Goal: Task Accomplishment & Management: Use online tool/utility

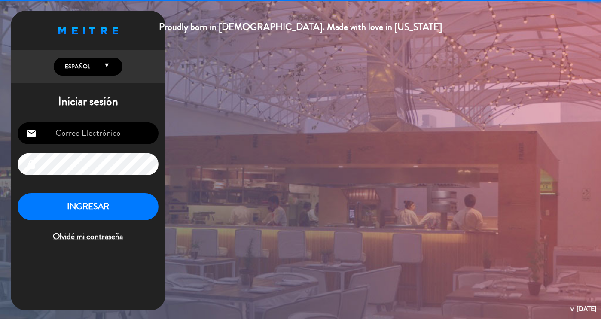
type input "[EMAIL_ADDRESS][DOMAIN_NAME]"
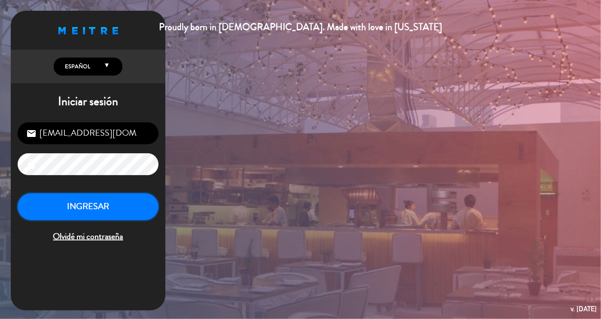
click at [100, 205] on button "INGRESAR" at bounding box center [88, 206] width 141 height 27
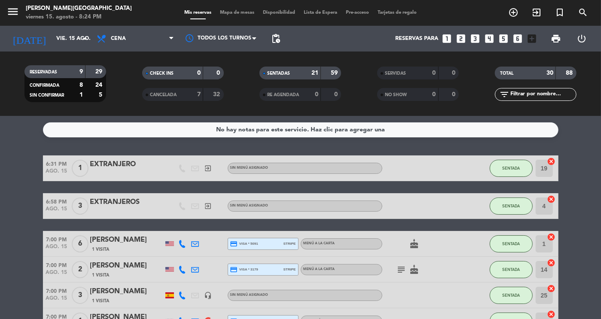
drag, startPoint x: 5, startPoint y: 9, endPoint x: 10, endPoint y: 10, distance: 5.7
click at [10, 10] on div "menu [PERSON_NAME][GEOGRAPHIC_DATA] viernes 15. agosto - 8:24 PM" at bounding box center [75, 13] width 150 height 20
click at [10, 10] on icon "menu" at bounding box center [12, 11] width 13 height 13
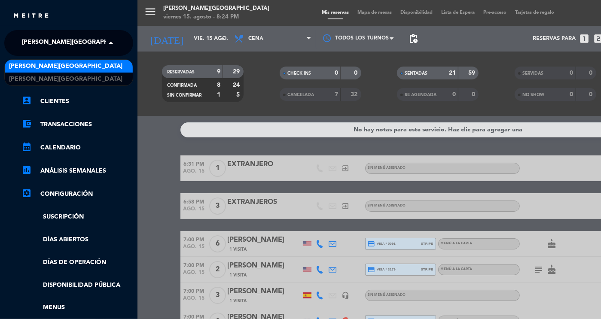
click at [52, 48] on span "[PERSON_NAME][GEOGRAPHIC_DATA]" at bounding box center [78, 43] width 113 height 18
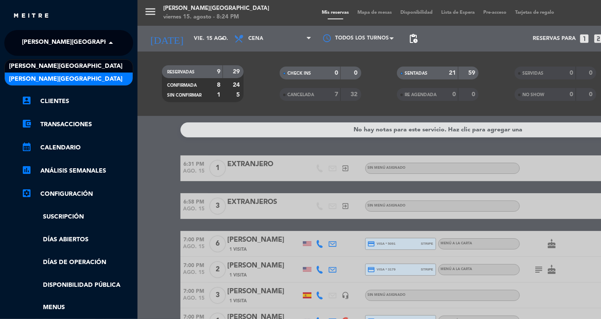
click at [53, 85] on div "[PERSON_NAME][GEOGRAPHIC_DATA]" at bounding box center [69, 79] width 128 height 13
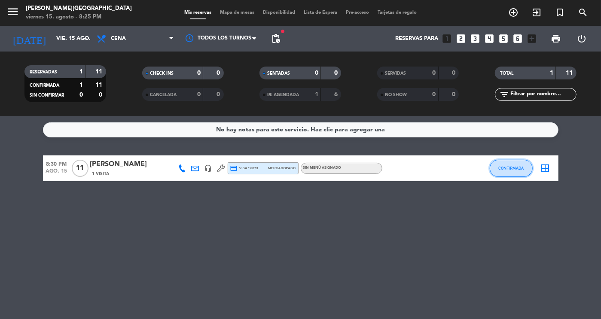
click at [507, 167] on span "CONFIRMADA" at bounding box center [510, 168] width 25 height 5
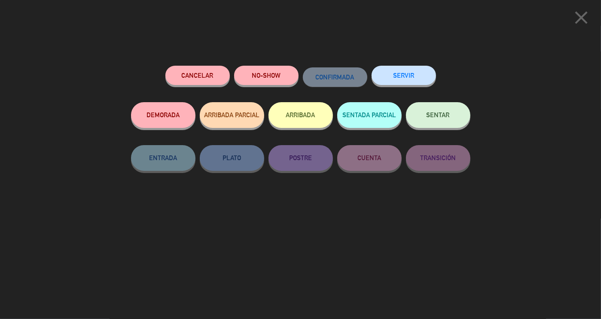
click at [447, 122] on button "SENTAR" at bounding box center [438, 115] width 64 height 26
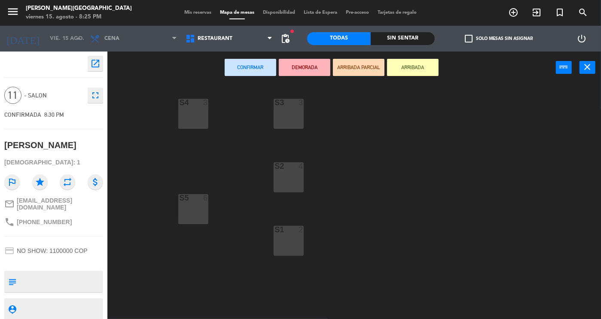
click at [277, 107] on div "S3 3" at bounding box center [288, 103] width 30 height 9
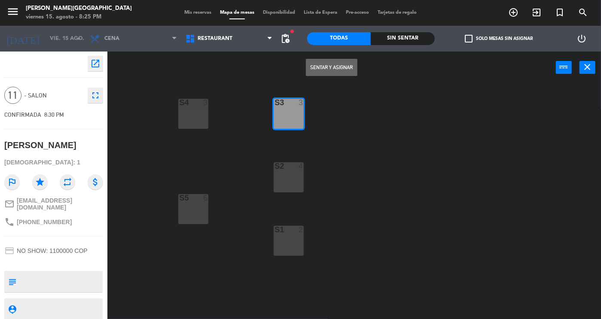
click at [285, 166] on div at bounding box center [289, 166] width 14 height 8
click at [290, 221] on div "S4 3 S3 3 S2 4 S5 6 S1 2" at bounding box center [356, 201] width 487 height 235
click at [287, 234] on div "S1 2" at bounding box center [288, 230] width 30 height 9
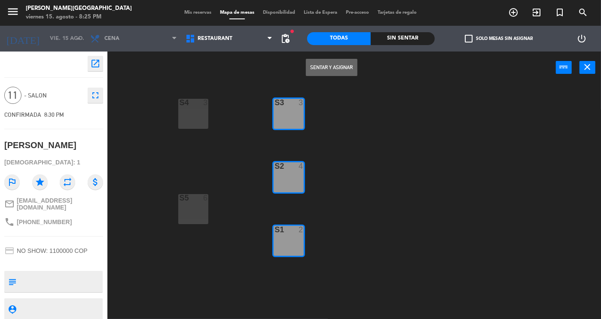
click at [202, 213] on div "S5 6" at bounding box center [193, 209] width 30 height 30
click at [339, 73] on button "Sentar y Asignar" at bounding box center [332, 67] width 52 height 17
